Goal: Task Accomplishment & Management: Manage account settings

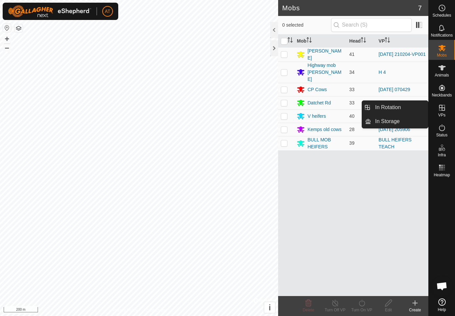
click at [410, 105] on link "In Rotation" at bounding box center [399, 107] width 57 height 13
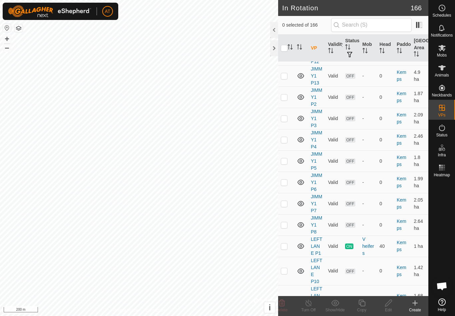
scroll to position [3769, 0]
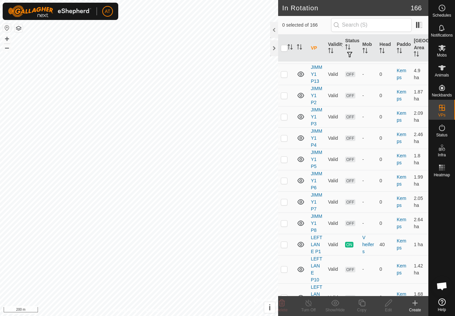
checkbox input "false"
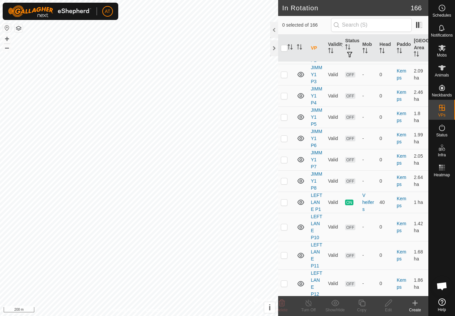
scroll to position [3811, 0]
checkbox input "true"
click at [389, 307] on icon at bounding box center [388, 303] width 8 height 8
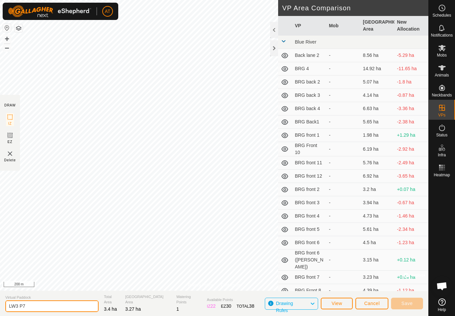
click at [45, 305] on input "LW3 P7" at bounding box center [51, 307] width 93 height 12
click at [49, 306] on input "LW3 P7" at bounding box center [51, 307] width 93 height 12
type input "L"
type input "Lane right 3"
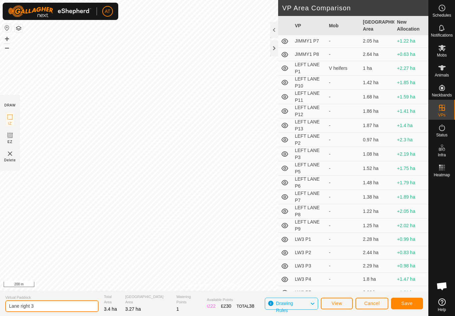
scroll to position [2084, 0]
click at [376, 298] on button "Cancel" at bounding box center [371, 304] width 33 height 12
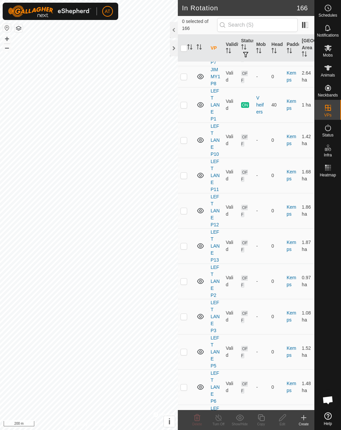
scroll to position [4487, 0]
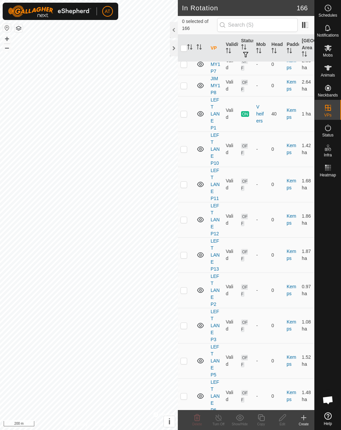
checkbox input "false"
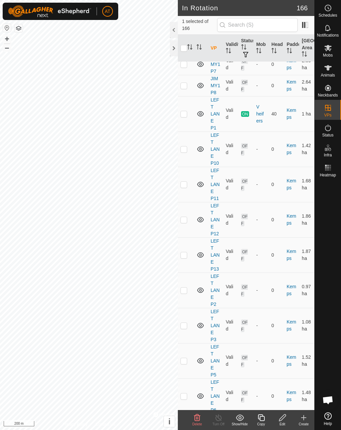
checkbox input "false"
checkbox input "true"
click at [282, 316] on icon at bounding box center [282, 418] width 7 height 7
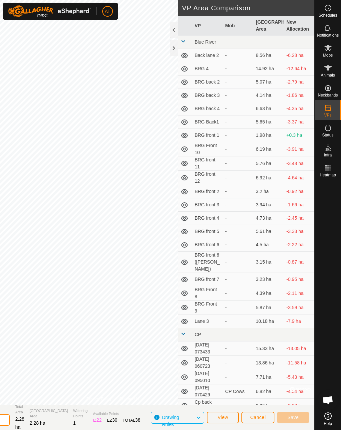
click at [85, 316] on section "Virtual Paddock LW3 P1 Total Area 2.28 ha Grazing Area 2.28 ha Watering Points …" at bounding box center [112, 417] width 403 height 25
click at [177, 55] on div at bounding box center [174, 48] width 8 height 16
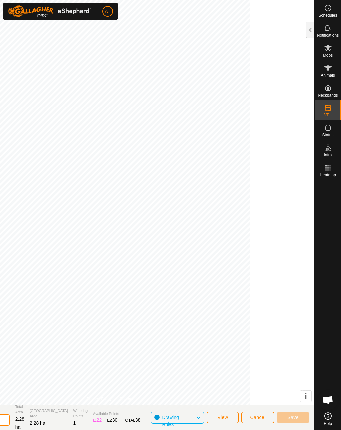
click at [310, 28] on div at bounding box center [310, 30] width 8 height 16
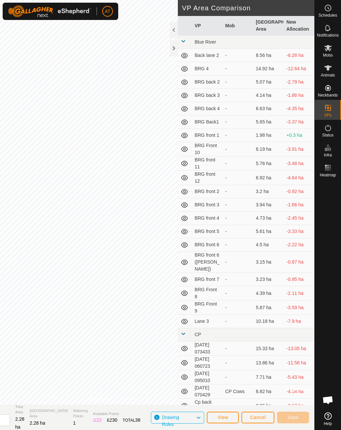
click at [259, 316] on span "Cancel" at bounding box center [258, 417] width 16 height 5
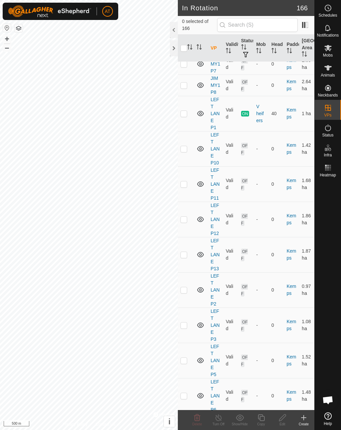
scroll to position [4487, 0]
checkbox input "true"
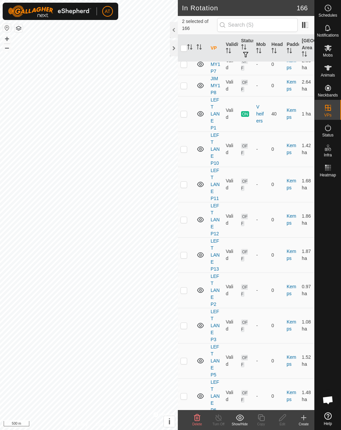
checkbox input "true"
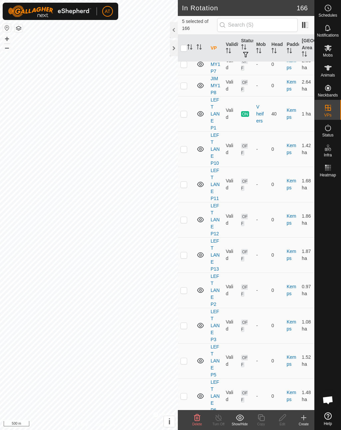
checkbox input "true"
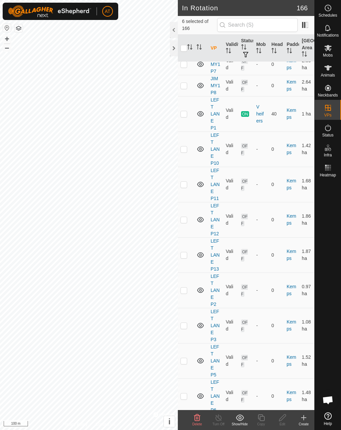
checkbox input "true"
checkbox input "false"
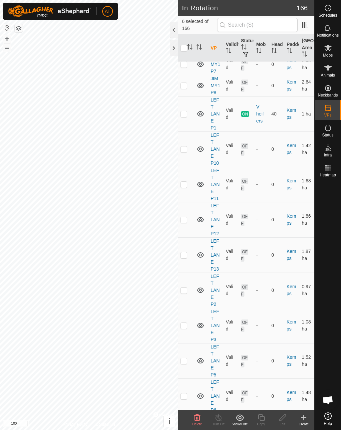
checkbox input "false"
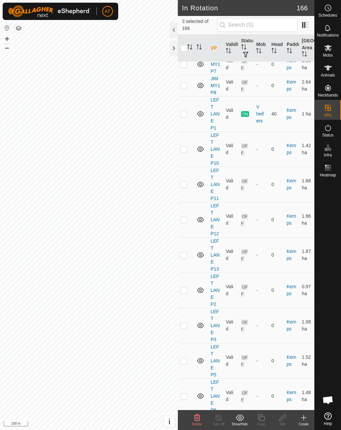
checkbox input "false"
click at [282, 316] on icon at bounding box center [282, 418] width 8 height 8
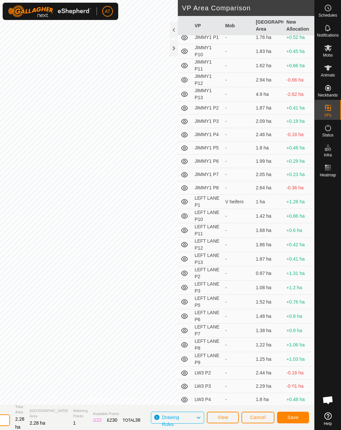
scroll to position [1993, 0]
type input "LW3 P1Right Lane3 P1"
click at [294, 316] on button "Save" at bounding box center [293, 418] width 32 height 12
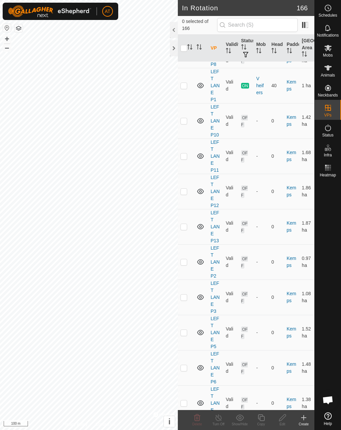
scroll to position [4515, 0]
checkbox input "false"
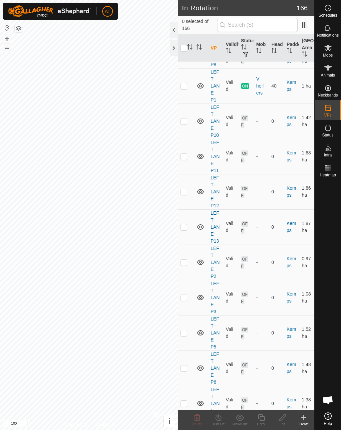
checkbox input "true"
click at [280, 316] on icon at bounding box center [282, 418] width 8 height 8
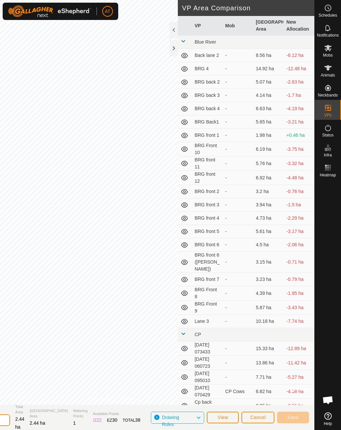
type input "L"
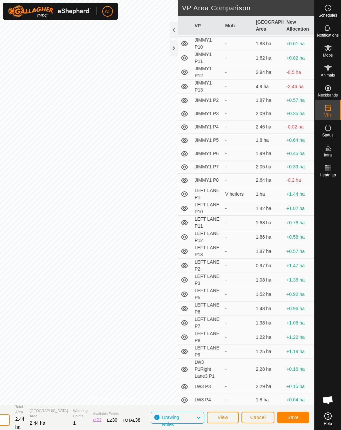
scroll to position [2001, 0]
type input "Right Lane3 P2"
click at [297, 316] on button "Save" at bounding box center [293, 418] width 32 height 12
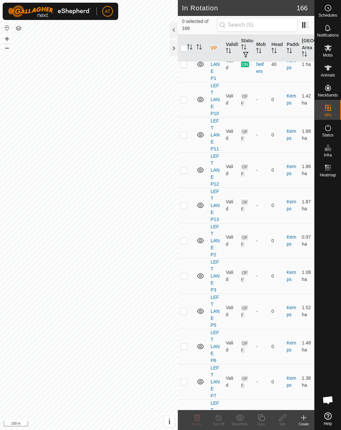
scroll to position [4536, 0]
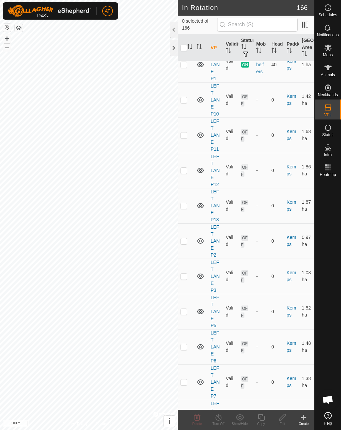
checkbox input "true"
click at [284, 316] on icon at bounding box center [282, 418] width 8 height 8
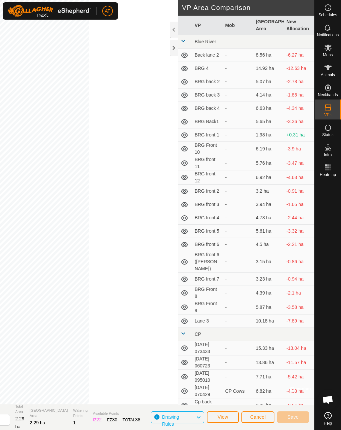
scroll to position [0, 0]
type input "L"
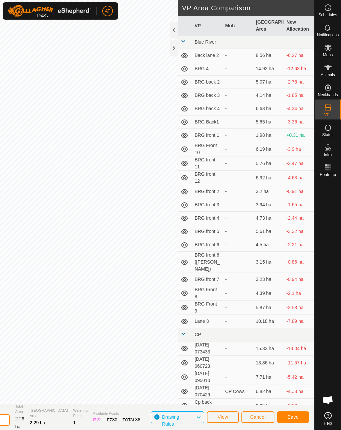
type input "Right Lane P3"
click at [295, 316] on span "Save" at bounding box center [292, 417] width 11 height 5
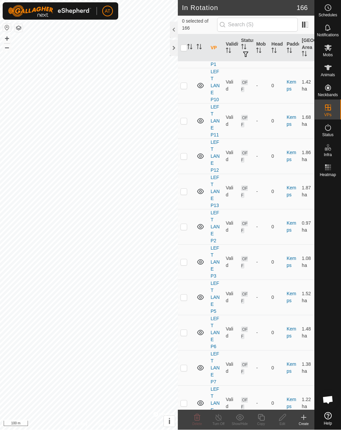
scroll to position [4550, 0]
checkbox input "true"
click at [281, 316] on icon at bounding box center [282, 418] width 8 height 8
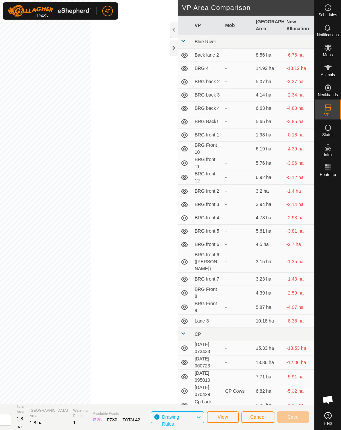
scroll to position [0, 0]
type input "L"
type input "Right Lane p4"
click at [298, 316] on span "Save" at bounding box center [292, 417] width 11 height 5
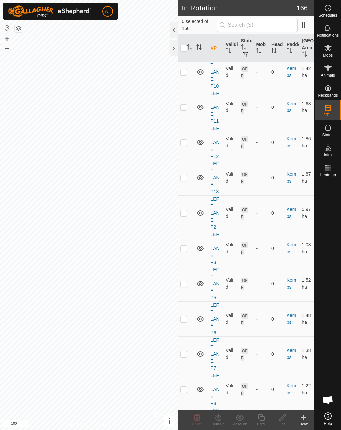
scroll to position [4564, 0]
checkbox input "true"
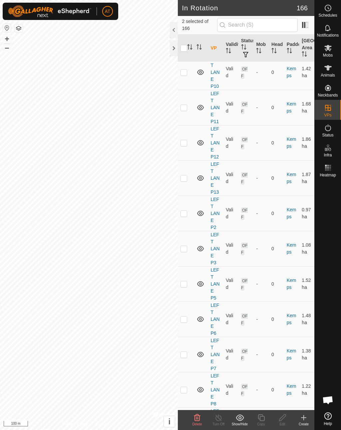
checkbox input "true"
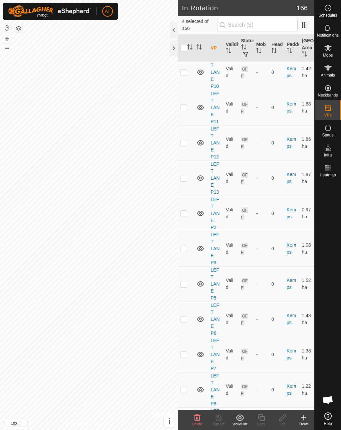
checkbox input "false"
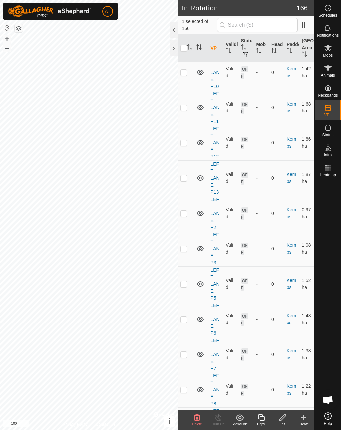
checkbox input "false"
checkbox input "true"
click at [285, 316] on icon at bounding box center [282, 418] width 7 height 7
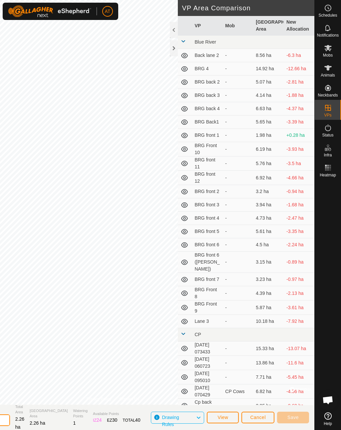
type input "L"
type input "Right Lane3 P5"
click at [296, 316] on span "Save" at bounding box center [292, 417] width 11 height 5
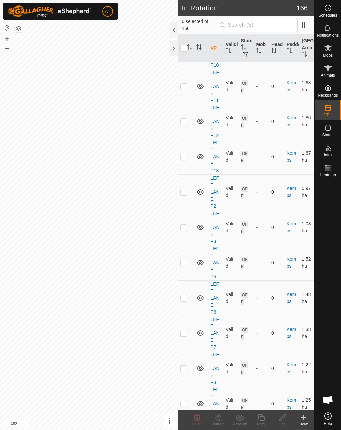
scroll to position [4585, 0]
checkbox input "true"
click at [283, 316] on icon at bounding box center [282, 418] width 8 height 8
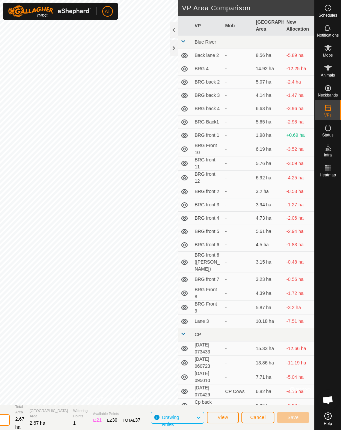
type input "L"
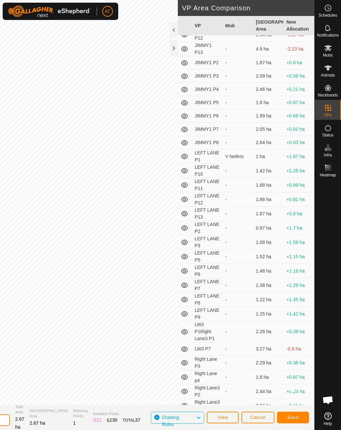
scroll to position [2005, 0]
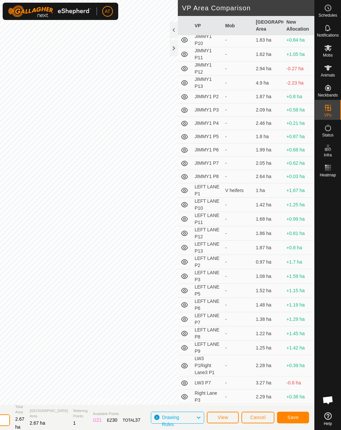
type input "Right Lane3 P6"
click at [255, 316] on button "Cancel" at bounding box center [257, 418] width 33 height 12
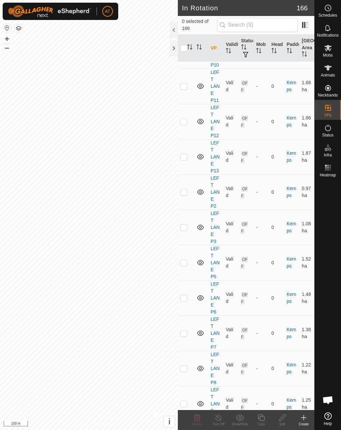
scroll to position [4585, 0]
checkbox input "true"
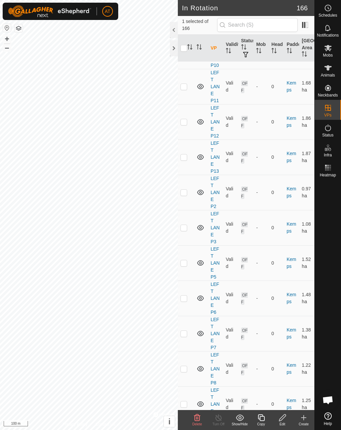
checkbox input "true"
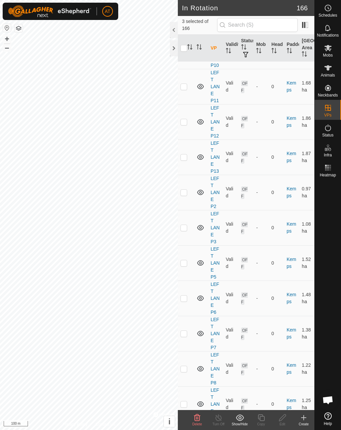
checkbox input "true"
click at [325, 58] on div "Mobs" at bounding box center [328, 50] width 26 height 20
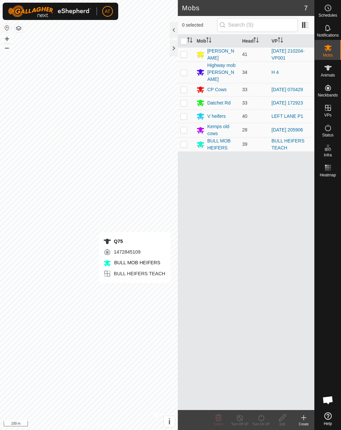
click at [340, 298] on div at bounding box center [328, 295] width 26 height 230
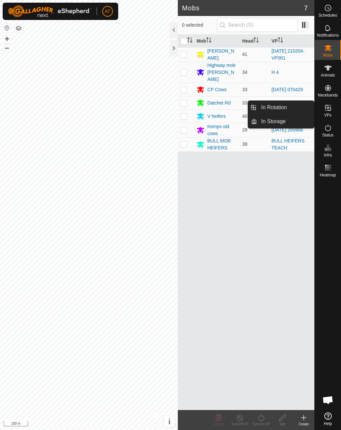
click at [301, 107] on link "In Rotation" at bounding box center [285, 107] width 57 height 13
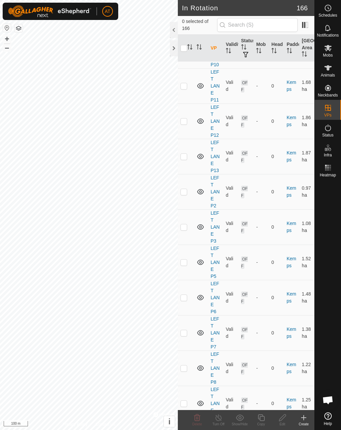
scroll to position [4585, 0]
checkbox input "true"
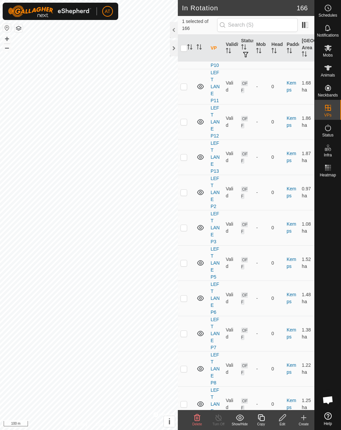
click at [285, 316] on icon at bounding box center [282, 418] width 8 height 8
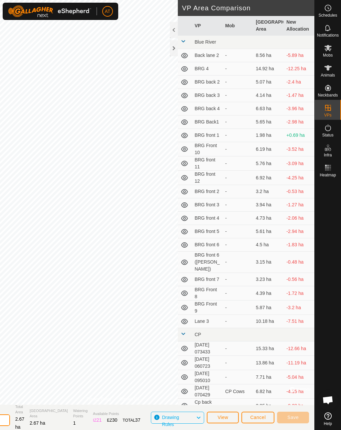
type input "L"
type input "Right Lane3 6"
click at [296, 316] on span "Save" at bounding box center [292, 417] width 11 height 5
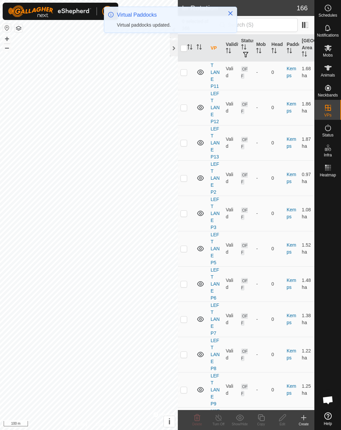
scroll to position [4599, 0]
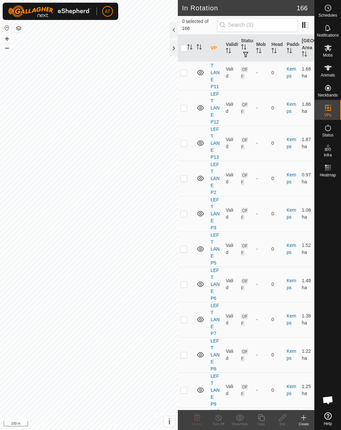
checkbox input "true"
click at [280, 316] on icon at bounding box center [282, 418] width 8 height 8
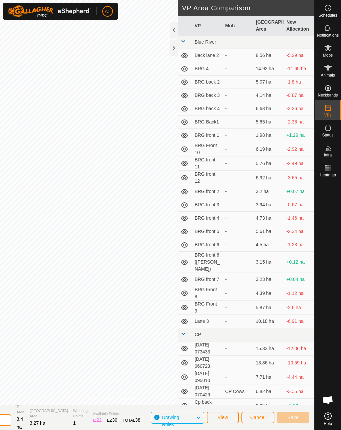
type input "L"
type input "Right Lane3 P7"
click at [300, 316] on button "Save" at bounding box center [293, 418] width 32 height 12
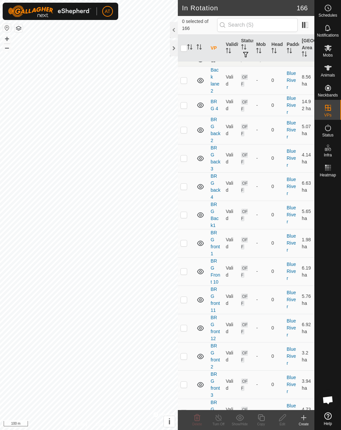
scroll to position [9, 0]
